Goal: Transaction & Acquisition: Purchase product/service

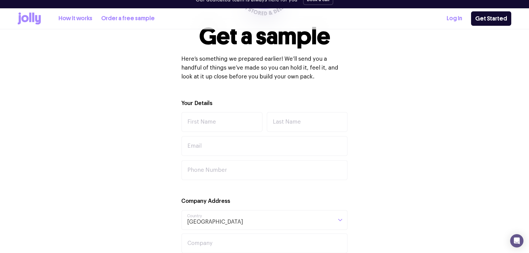
scroll to position [132, 0]
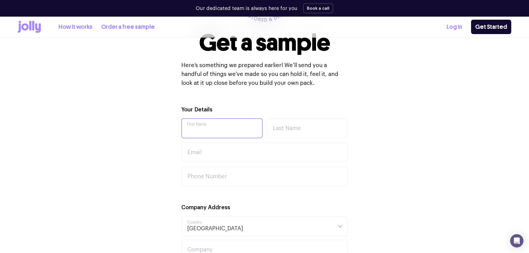
click at [204, 126] on input "First Name" at bounding box center [221, 128] width 81 height 20
type input "Adam"
click at [290, 128] on input "Last Name" at bounding box center [307, 128] width 81 height 20
type input "Cluett"
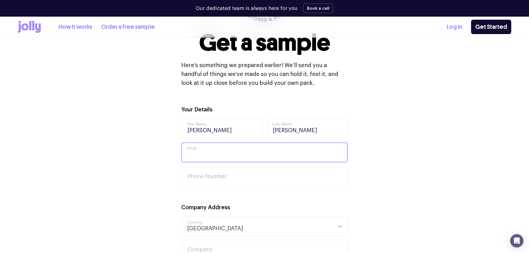
click at [222, 153] on input "Email" at bounding box center [264, 153] width 166 height 20
type input "[PERSON_NAME][EMAIL_ADDRESS][DOMAIN_NAME]"
click at [212, 176] on input "Phone Number" at bounding box center [264, 177] width 166 height 20
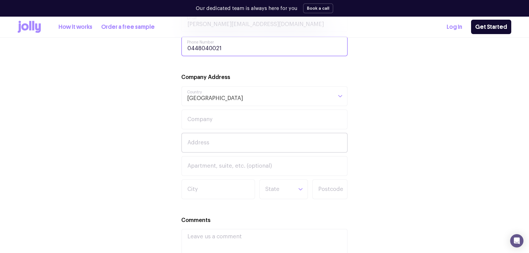
scroll to position [296, 0]
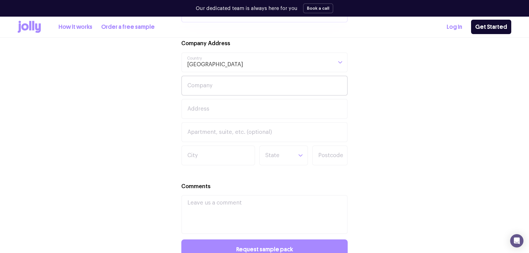
type input "0448040021"
click at [214, 90] on input "Company" at bounding box center [264, 86] width 166 height 20
type input "weave recruitment"
click at [196, 107] on input "Address" at bounding box center [264, 109] width 166 height 20
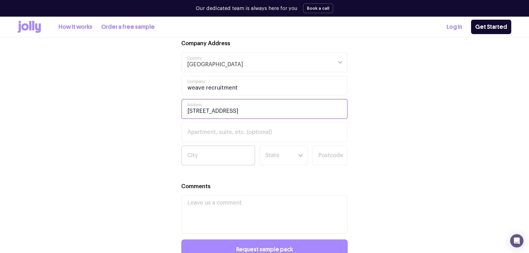
type input "17/570 Bourke Street"
click at [208, 156] on input "City" at bounding box center [218, 156] width 74 height 20
click at [192, 158] on input "melbourne" at bounding box center [218, 156] width 74 height 20
type input "Melbourne"
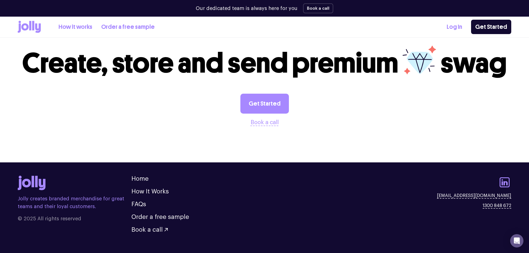
scroll to position [573, 0]
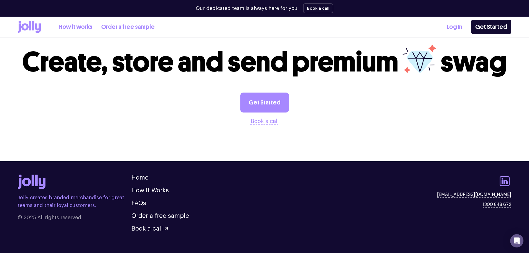
click at [172, 190] on li "How It Works" at bounding box center [160, 191] width 58 height 6
click at [161, 192] on link "How It Works" at bounding box center [149, 191] width 37 height 6
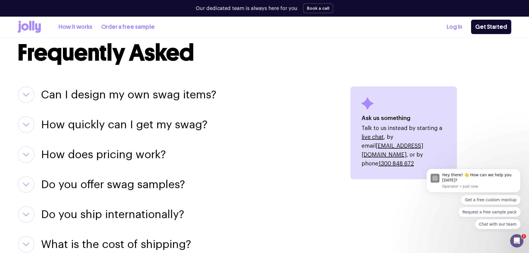
scroll to position [650, 0]
click at [30, 94] on button "button" at bounding box center [26, 94] width 17 height 17
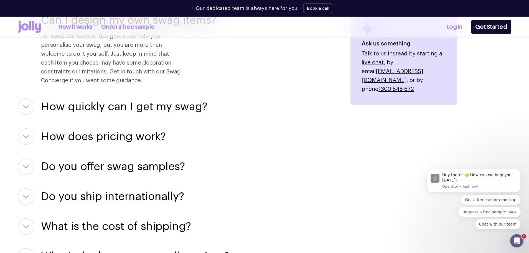
scroll to position [725, 0]
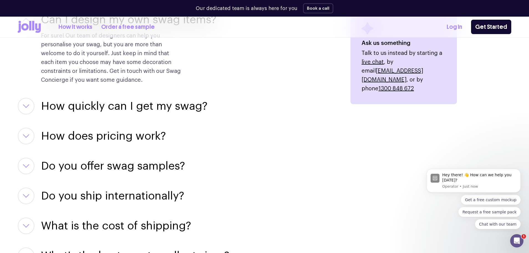
click at [27, 111] on button "button" at bounding box center [26, 106] width 17 height 17
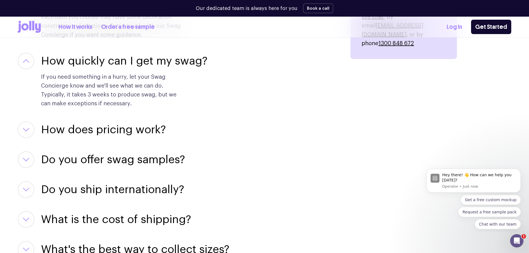
scroll to position [774, 0]
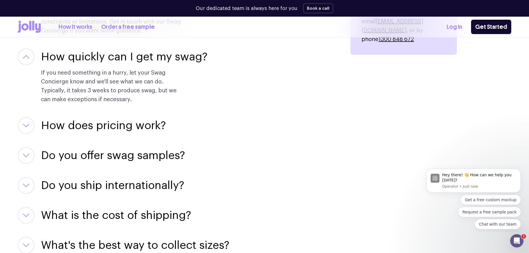
click at [24, 129] on button "button" at bounding box center [26, 125] width 17 height 17
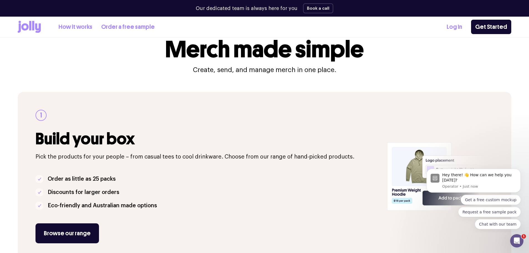
scroll to position [0, 0]
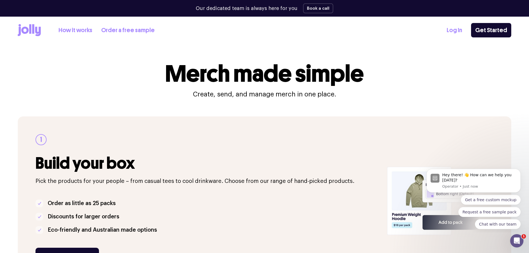
click at [32, 29] on icon at bounding box center [33, 28] width 2 height 9
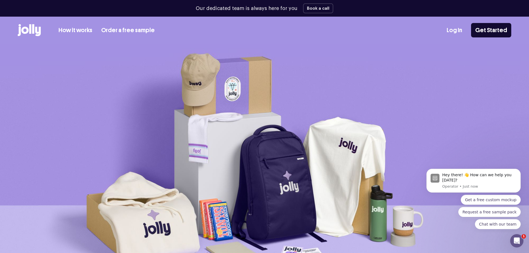
click at [79, 29] on link "How it works" at bounding box center [76, 30] width 34 height 9
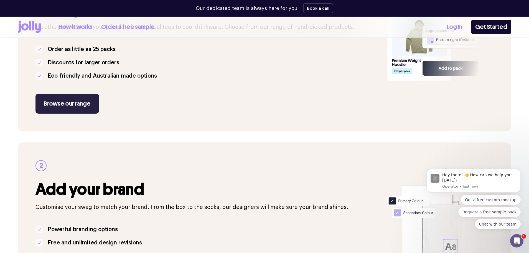
click at [69, 106] on link "Browse our range" at bounding box center [68, 104] width 64 height 20
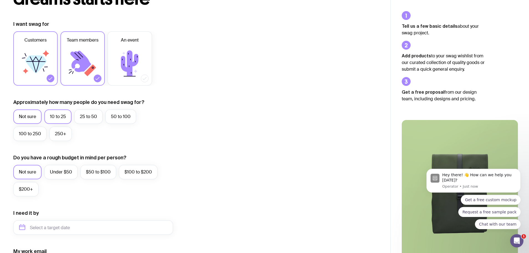
click at [52, 119] on label "10 to 25" at bounding box center [57, 117] width 27 height 14
click at [0, 0] on input "10 to 25" at bounding box center [0, 0] width 0 height 0
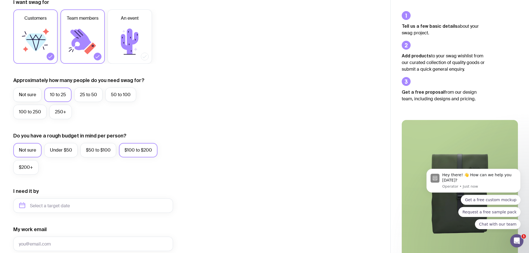
scroll to position [89, 0]
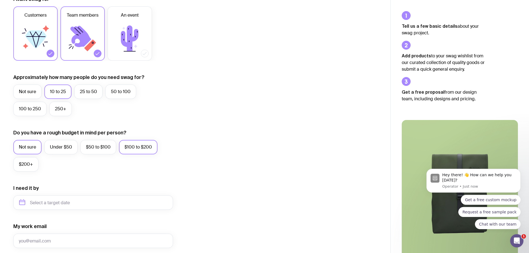
click at [136, 148] on label "$100 to $200" at bounding box center [138, 147] width 39 height 14
click at [0, 0] on input "$100 to $200" at bounding box center [0, 0] width 0 height 0
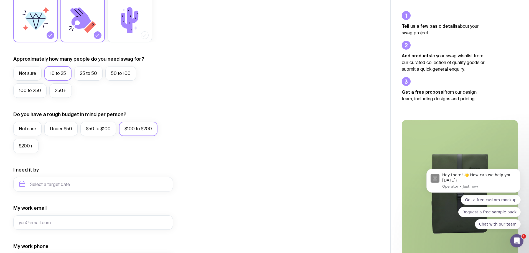
scroll to position [108, 0]
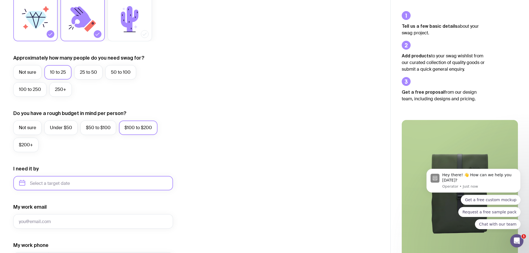
click at [63, 186] on input "text" at bounding box center [93, 183] width 160 height 14
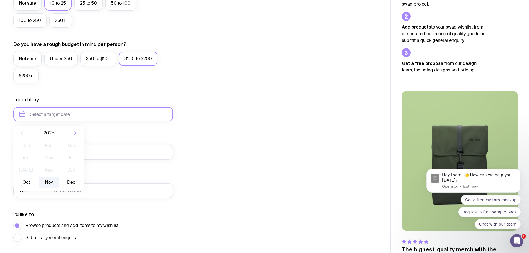
scroll to position [178, 0]
click at [47, 183] on button "Nov" at bounding box center [49, 182] width 20 height 11
type input "[DATE]"
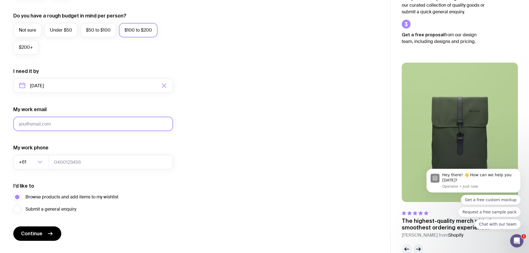
scroll to position [218, 0]
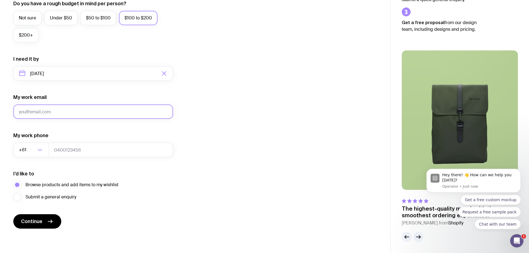
click at [45, 113] on input "My work email" at bounding box center [93, 112] width 160 height 14
type input "a"
type input "[PERSON_NAME][EMAIL_ADDRESS][DOMAIN_NAME]"
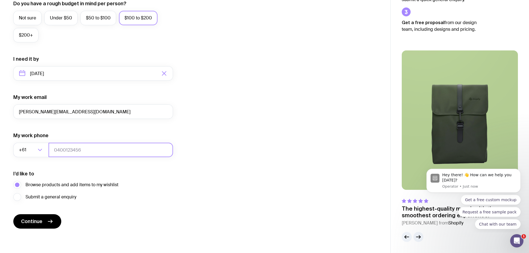
drag, startPoint x: 57, startPoint y: 122, endPoint x: 66, endPoint y: 149, distance: 27.9
click at [66, 149] on input "tel" at bounding box center [111, 150] width 125 height 14
type input "448040021"
click at [39, 222] on span "Continue" at bounding box center [31, 221] width 21 height 7
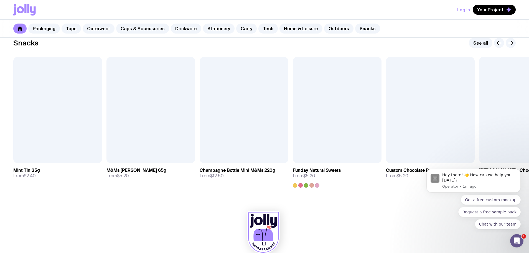
scroll to position [1914, 0]
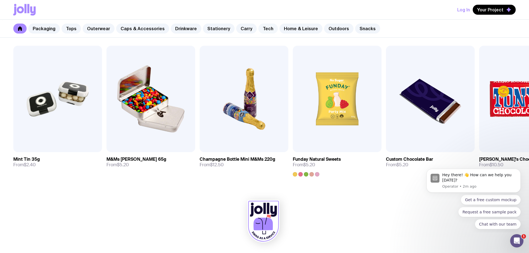
click at [260, 30] on link "Tech" at bounding box center [268, 29] width 19 height 10
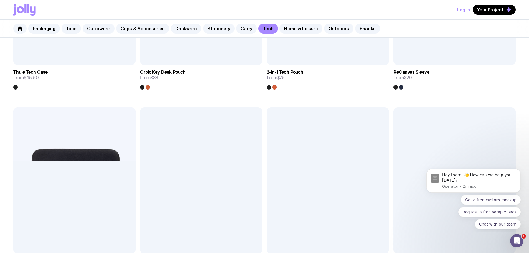
scroll to position [981, 0]
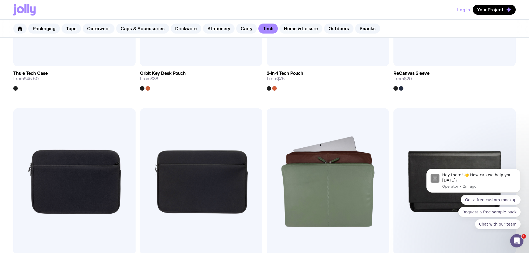
click at [284, 27] on link "Home & Leisure" at bounding box center [301, 29] width 43 height 10
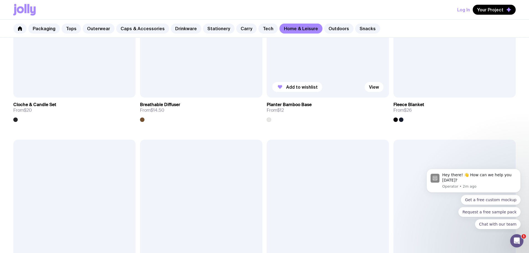
scroll to position [1117, 0]
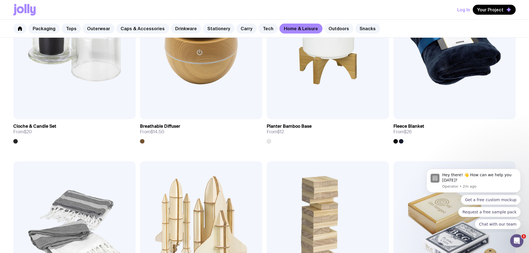
click at [327, 31] on link "Outdoors" at bounding box center [338, 29] width 29 height 10
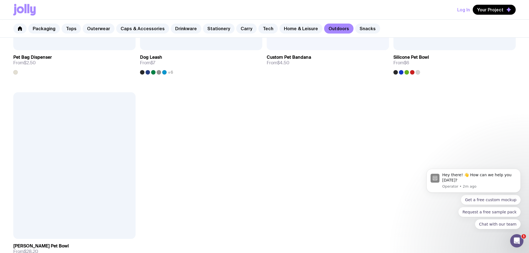
scroll to position [998, 0]
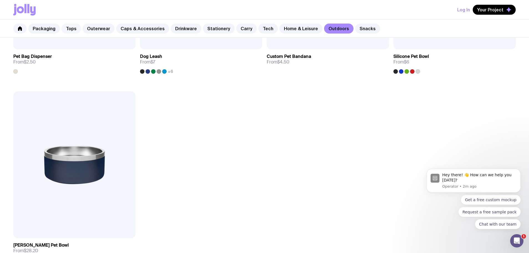
click at [69, 29] on link "Tops" at bounding box center [71, 29] width 19 height 10
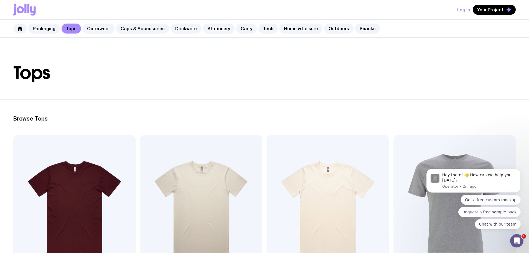
scroll to position [10, 0]
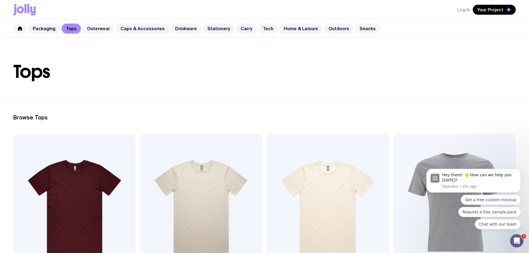
click at [98, 29] on link "Outerwear" at bounding box center [99, 29] width 32 height 10
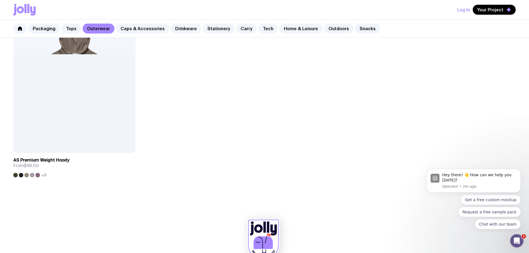
scroll to position [1102, 0]
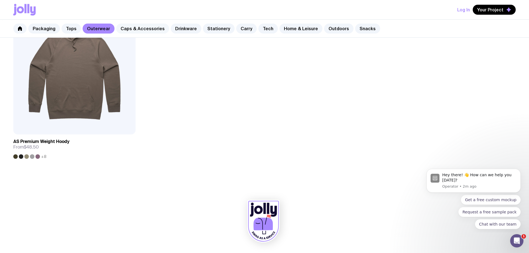
click at [141, 26] on link "Caps & Accessories" at bounding box center [142, 29] width 53 height 10
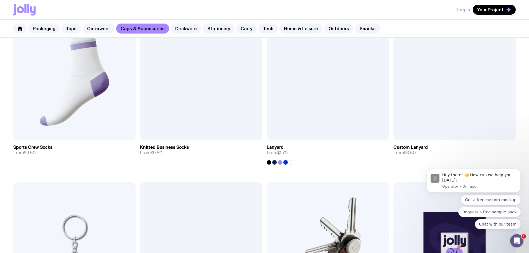
scroll to position [905, 0]
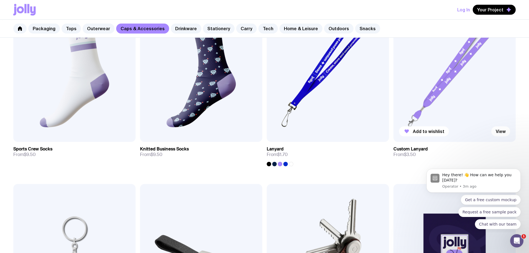
click at [427, 102] on img at bounding box center [455, 68] width 122 height 147
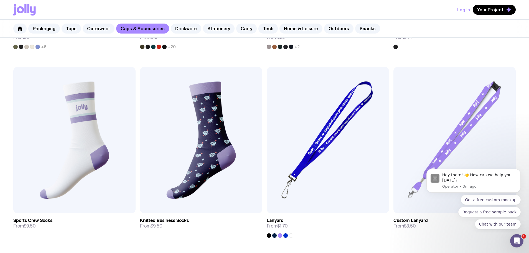
scroll to position [834, 0]
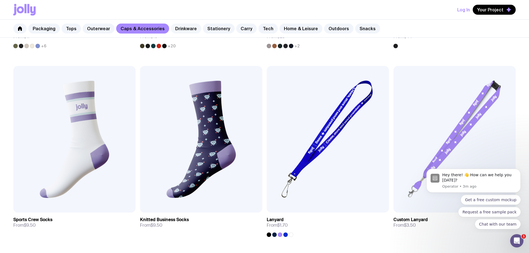
click at [179, 29] on link "Drinkware" at bounding box center [186, 29] width 31 height 10
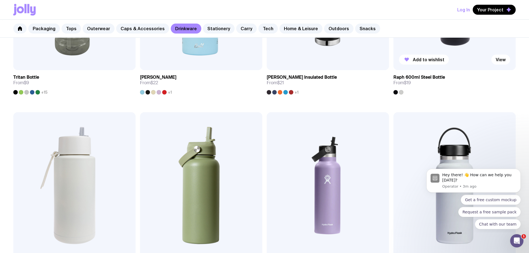
scroll to position [790, 0]
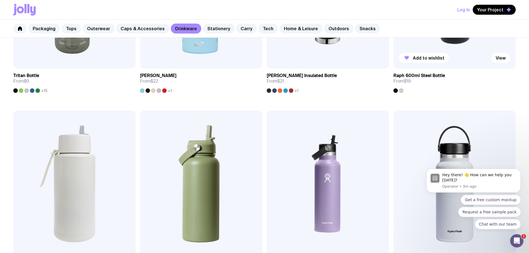
click at [402, 91] on div at bounding box center [401, 90] width 4 height 4
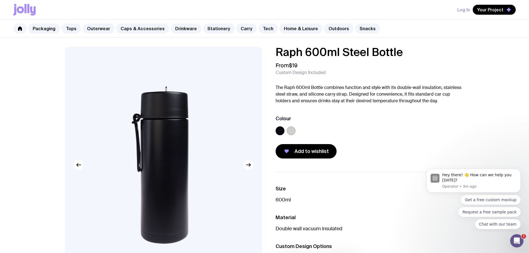
click at [292, 132] on label at bounding box center [291, 131] width 9 height 9
click at [0, 0] on input "radio" at bounding box center [0, 0] width 0 height 0
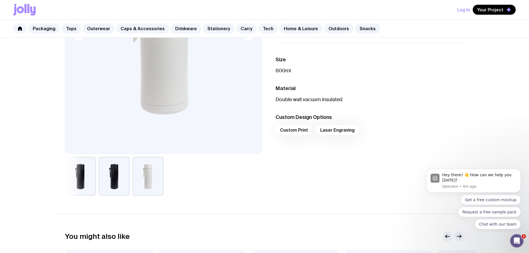
click at [297, 131] on div "Custom Print Laser Engraving" at bounding box center [370, 131] width 189 height 13
drag, startPoint x: 285, startPoint y: 129, endPoint x: 310, endPoint y: 134, distance: 24.9
click at [295, 131] on div "Custom Print Laser Engraving" at bounding box center [370, 132] width 189 height 13
click at [332, 133] on div "Custom Print Laser Engraving" at bounding box center [370, 132] width 189 height 13
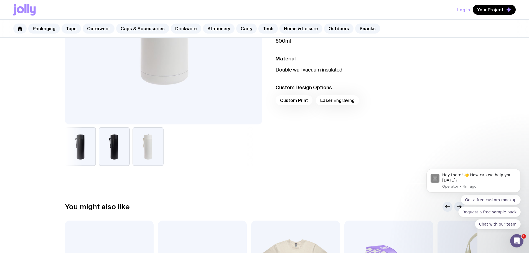
scroll to position [0, 0]
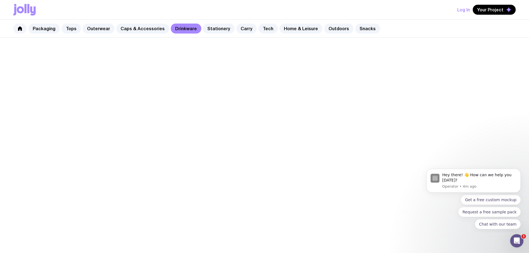
scroll to position [345, 0]
